Goal: Information Seeking & Learning: Learn about a topic

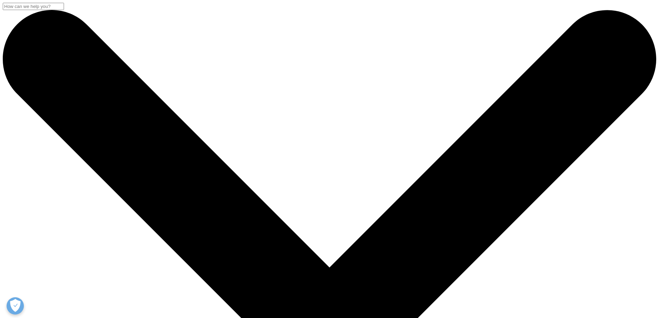
drag, startPoint x: 213, startPoint y: 143, endPoint x: 313, endPoint y: 142, distance: 99.9
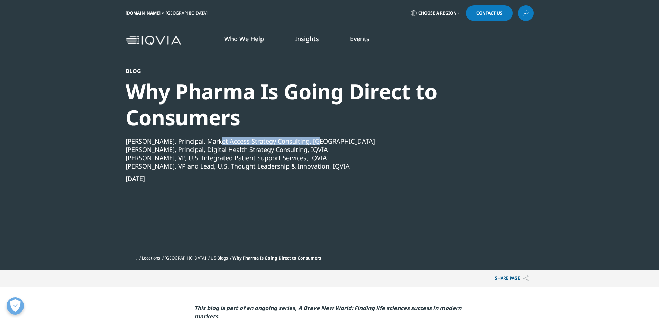
click at [313, 142] on div "[PERSON_NAME], Principal, Market Access Strategy Consulting, [GEOGRAPHIC_DATA]" at bounding box center [311, 141] width 371 height 8
click at [245, 156] on div "[PERSON_NAME], VP, U.S. Integrated Patient Support Services, IQVIA" at bounding box center [311, 158] width 371 height 8
click at [240, 156] on div "[PERSON_NAME], VP, U.S. Integrated Patient Support Services, IQVIA" at bounding box center [311, 158] width 371 height 8
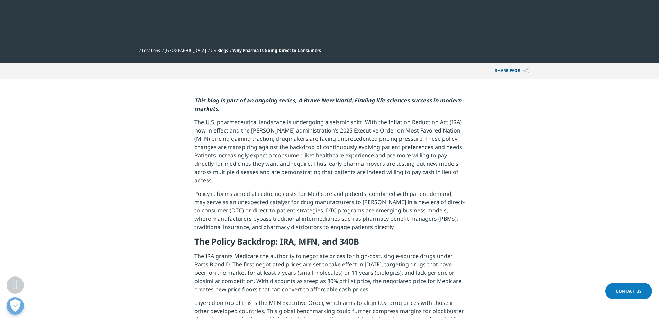
click at [239, 156] on p "The U.S. pharmaceutical landscape is undergoing a seismic shift. With the Infla…" at bounding box center [329, 154] width 270 height 72
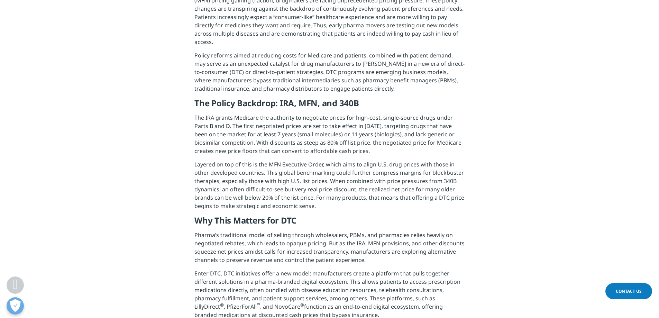
click at [239, 160] on p "Layered on top of this is the MFN Executive Order, which aims to align U.S. dru…" at bounding box center [329, 187] width 270 height 55
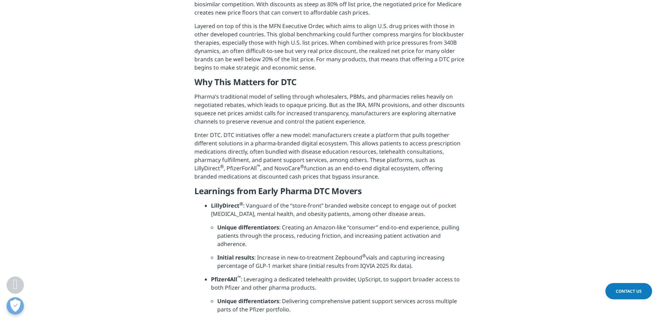
click at [239, 157] on p "Enter DTC. DTC initiatives offer a new model: manufacturers create a platform t…" at bounding box center [329, 158] width 270 height 55
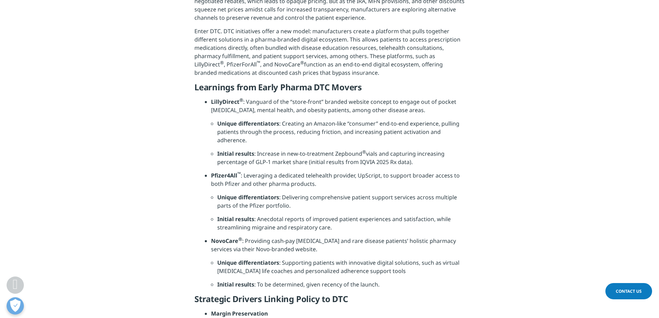
click at [239, 157] on li "Initial results : Increase in new-to-treatment Zepbound ® vials and capturing i…" at bounding box center [340, 160] width 247 height 22
click at [286, 149] on li "Initial results : Increase in new-to-treatment Zepbound ® vials and capturing i…" at bounding box center [340, 160] width 247 height 22
click at [293, 142] on li "Unique differentiators : Creating an Amazon-like “consumer” end-to-end experien…" at bounding box center [340, 134] width 247 height 30
click at [293, 144] on li "Unique differentiators : Creating an Amazon-like “consumer” end-to-end experien…" at bounding box center [340, 134] width 247 height 30
click at [291, 142] on li "Unique differentiators : Creating an Amazon-like “consumer” end-to-end experien…" at bounding box center [340, 134] width 247 height 30
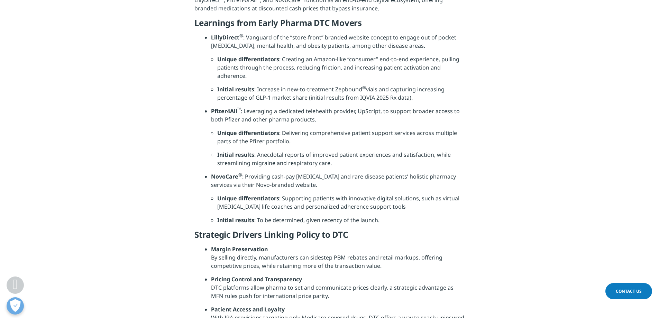
scroll to position [657, 0]
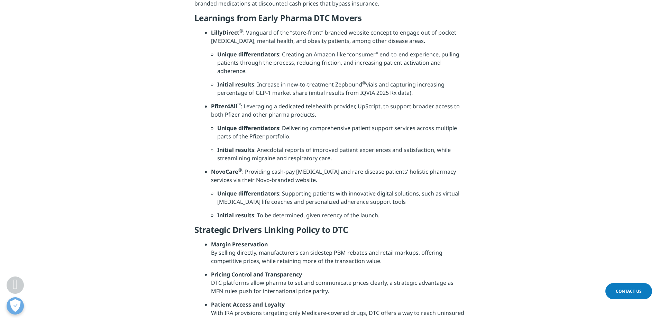
click at [291, 140] on li "Unique differentiators : Delivering comprehensive patient support services acro…" at bounding box center [340, 135] width 247 height 22
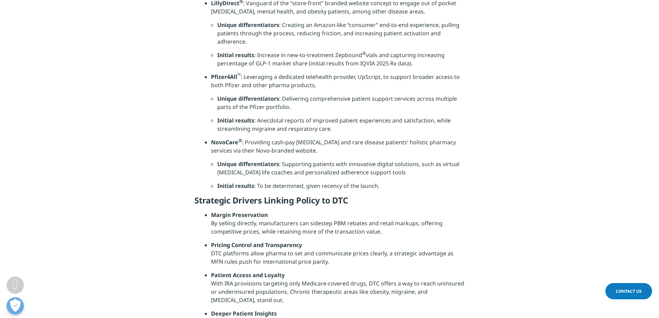
scroll to position [726, 0]
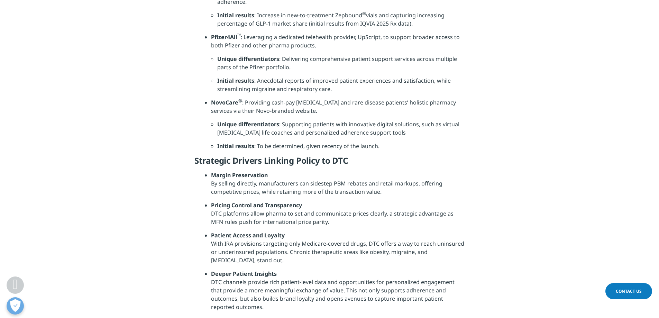
click at [290, 139] on li "Unique differentiators : Supporting patients with innovative digital solutions,…" at bounding box center [340, 131] width 247 height 22
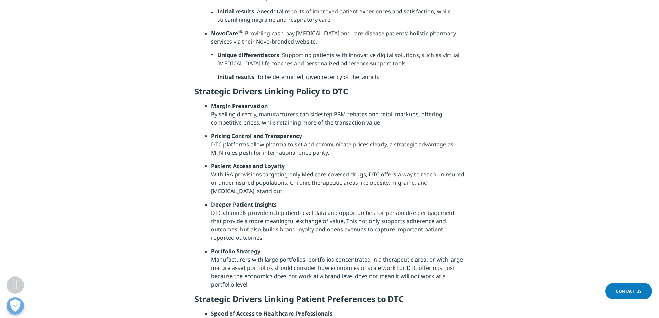
click at [289, 139] on strong "Pricing Control and Transparency" at bounding box center [256, 136] width 91 height 8
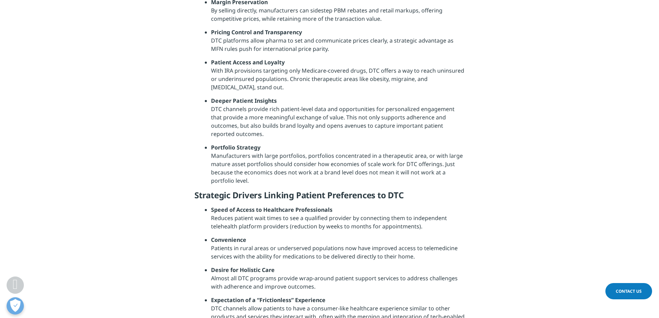
click at [289, 139] on li "Deeper Patient Insights DTC channels provide rich patient-level data and opport…" at bounding box center [337, 119] width 253 height 47
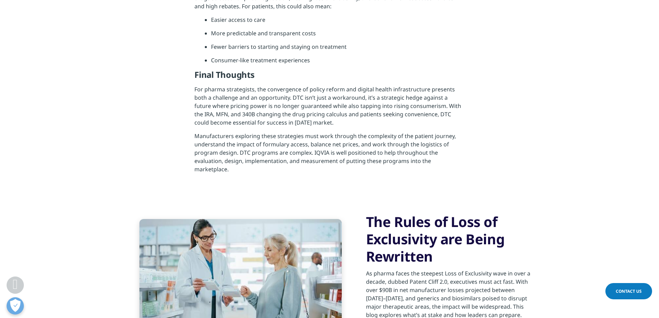
scroll to position [1647, 0]
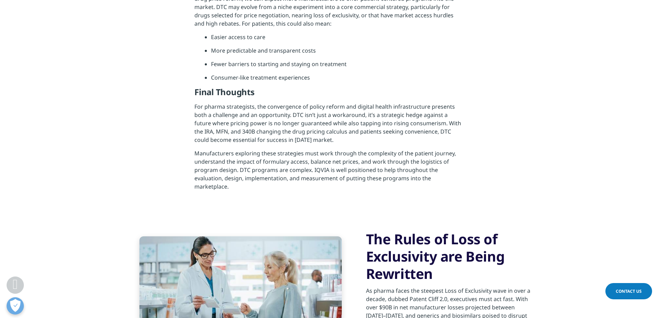
click at [384, 92] on h5 "Final Thoughts" at bounding box center [329, 95] width 270 height 16
click at [381, 89] on h5 "Final Thoughts" at bounding box center [329, 95] width 270 height 16
